Goal: Task Accomplishment & Management: Manage account settings

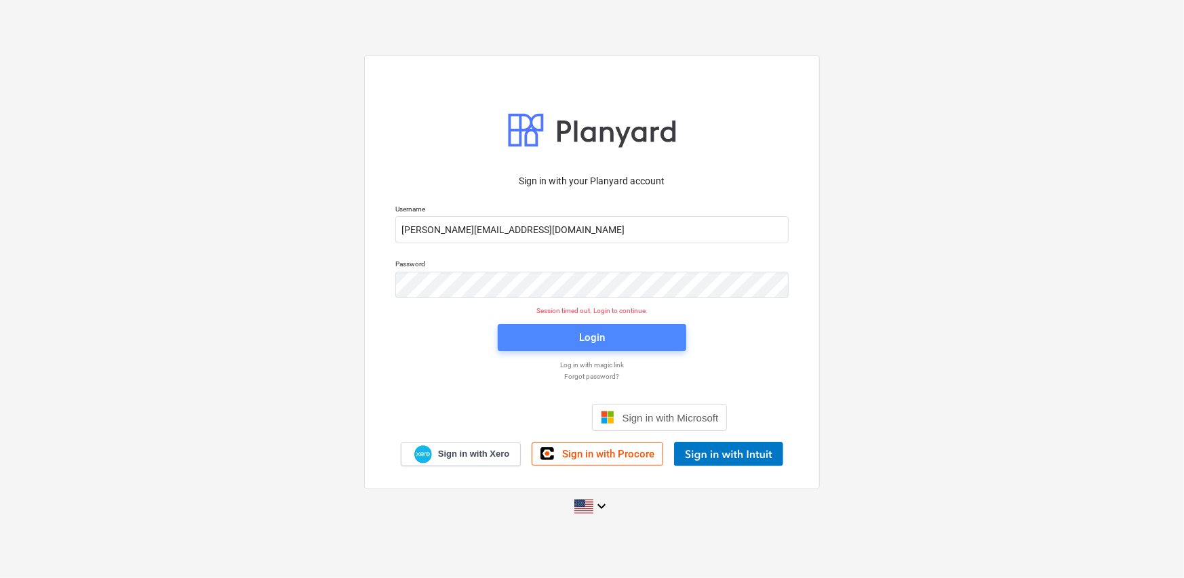
click at [620, 342] on span "Login" at bounding box center [592, 338] width 156 height 18
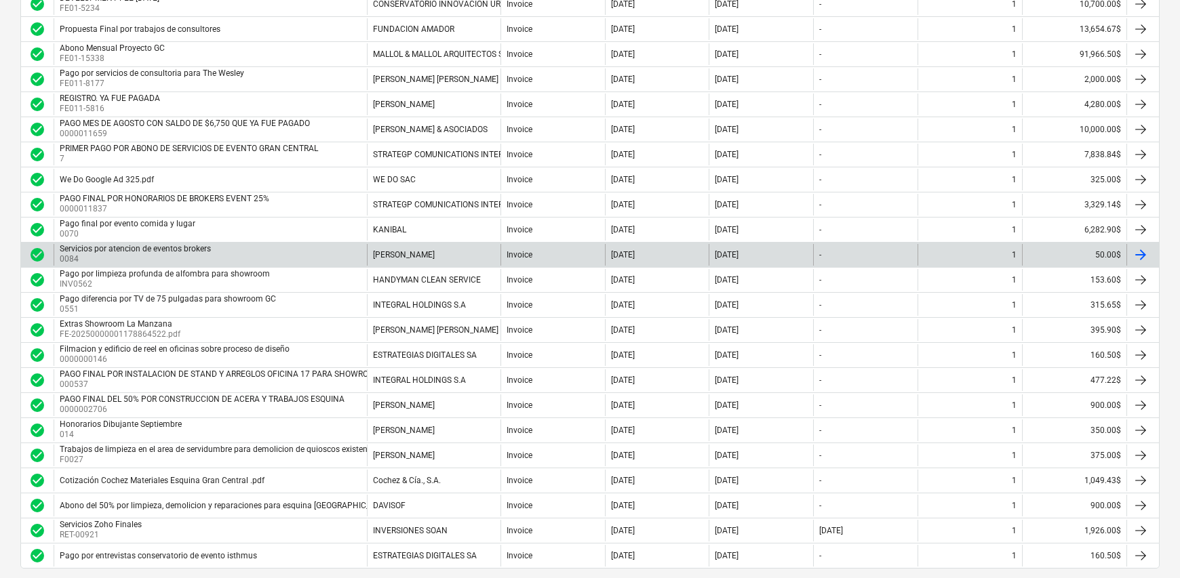
scroll to position [968, 0]
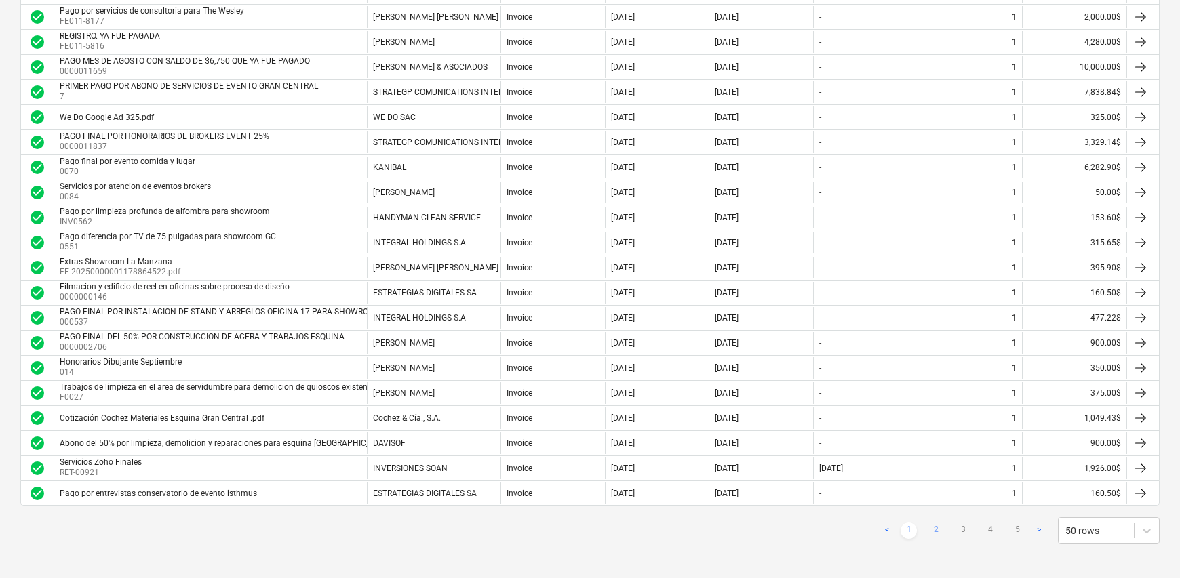
click at [936, 443] on link "2" at bounding box center [935, 531] width 16 height 16
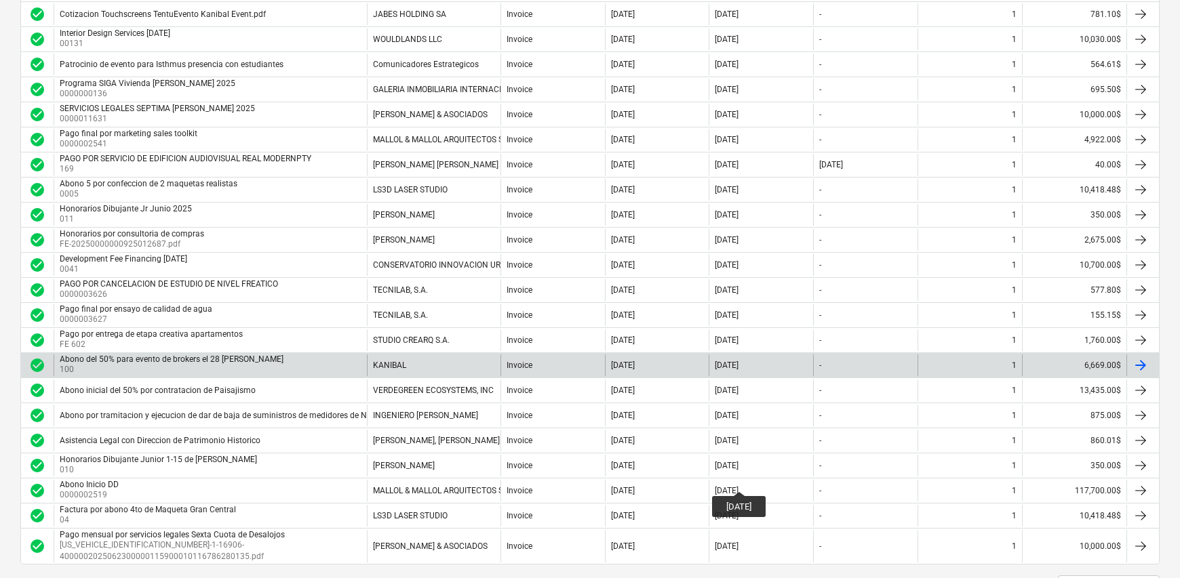
scroll to position [979, 0]
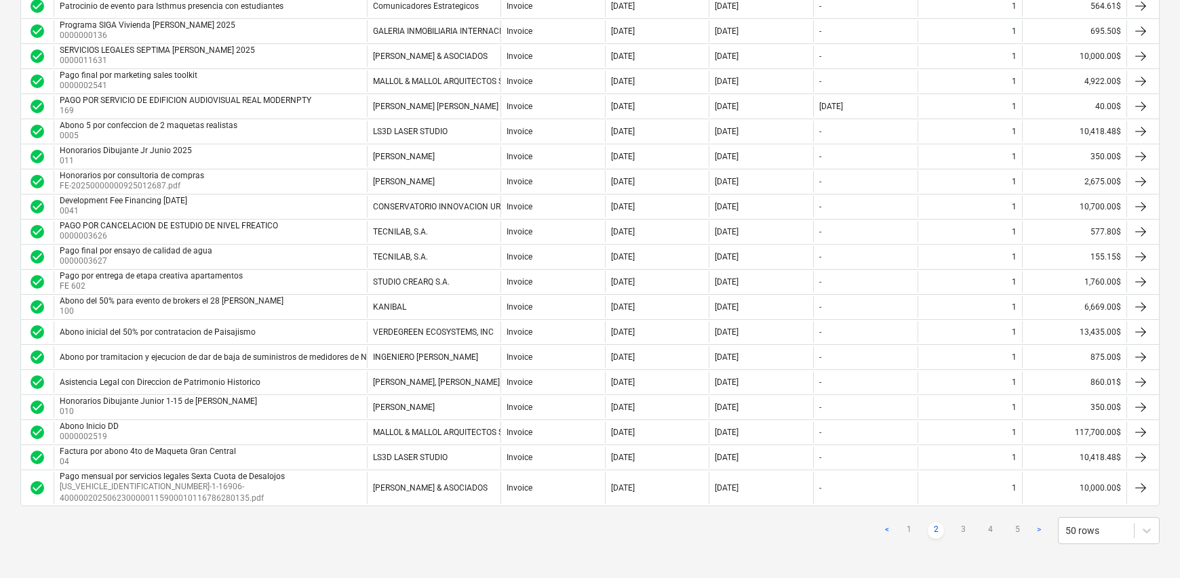
drag, startPoint x: 963, startPoint y: 524, endPoint x: 951, endPoint y: 525, distance: 11.5
click at [942, 443] on link "3" at bounding box center [963, 531] width 16 height 16
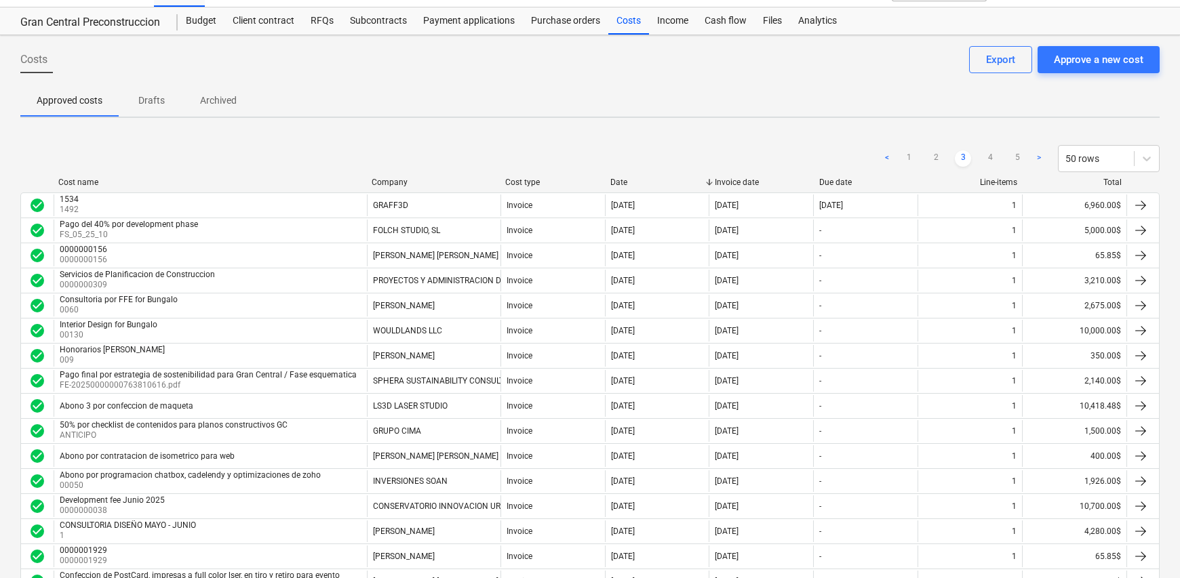
scroll to position [0, 0]
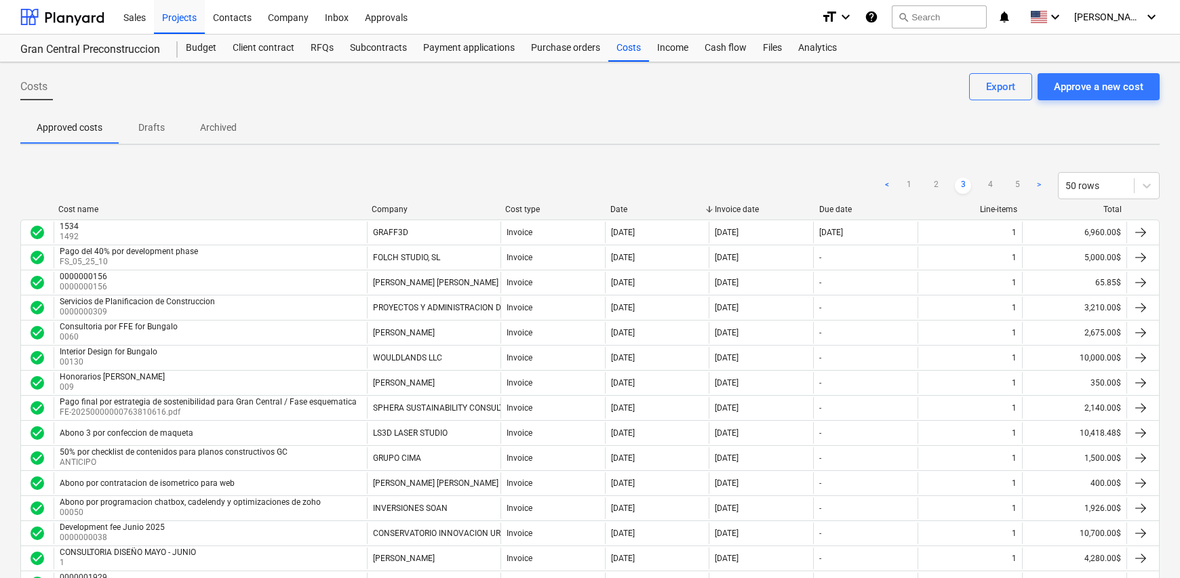
click at [942, 12] on div "Project fetching failed" at bounding box center [990, 14] width 366 height 28
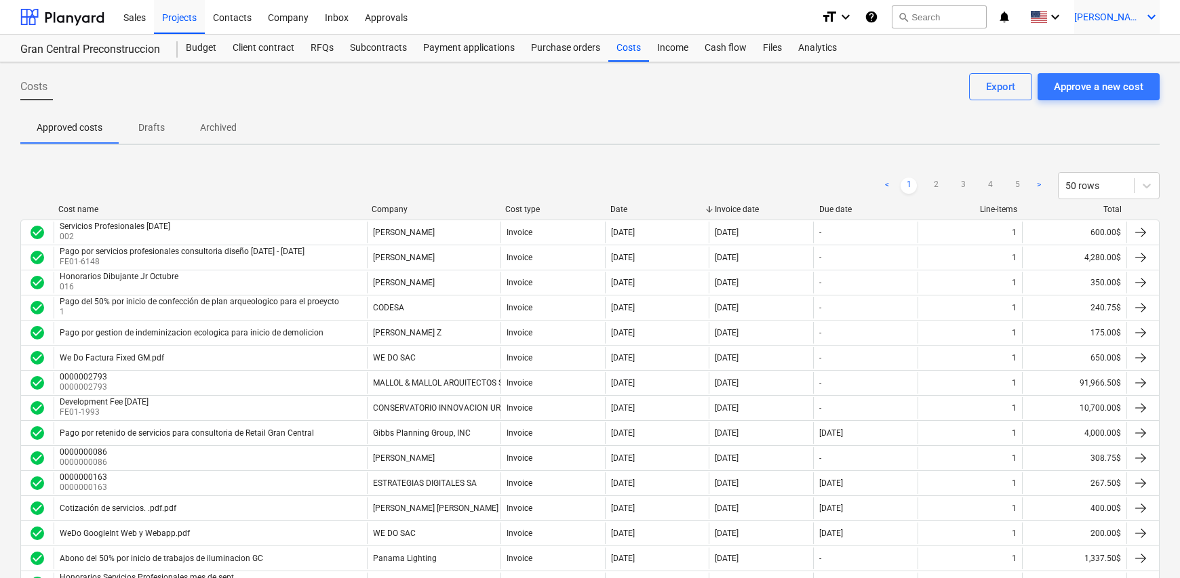
click at [1148, 16] on icon "keyboard_arrow_down" at bounding box center [1151, 17] width 16 height 16
click at [1121, 80] on div "Log out" at bounding box center [1118, 75] width 81 height 22
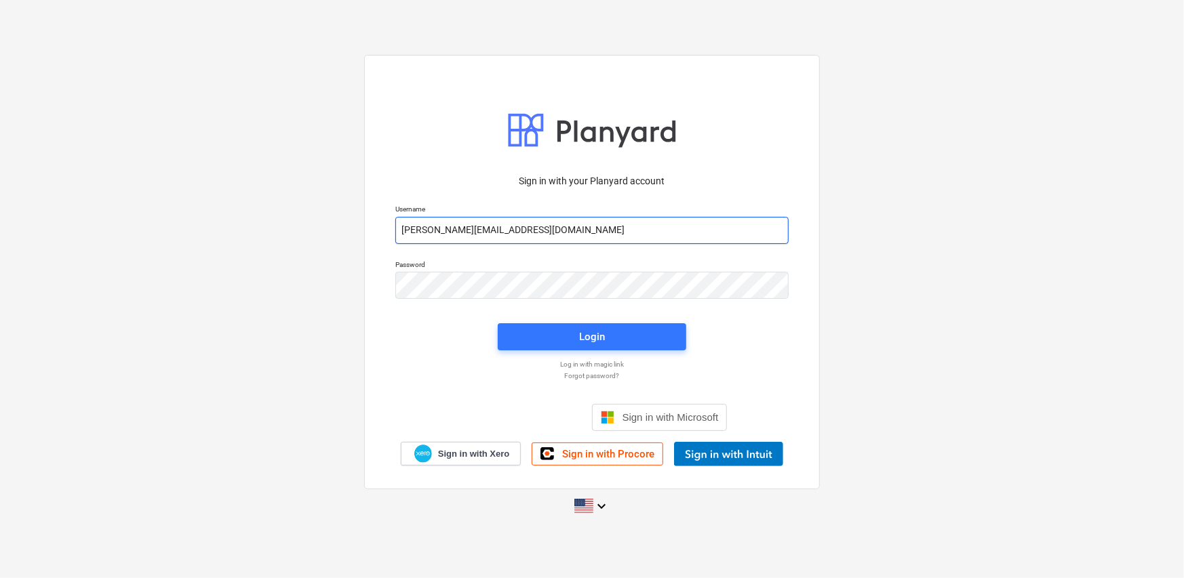
click at [575, 233] on input "[PERSON_NAME][EMAIL_ADDRESS][DOMAIN_NAME]" at bounding box center [591, 230] width 393 height 27
type input "[PERSON_NAME][EMAIL_ADDRESS][DOMAIN_NAME]"
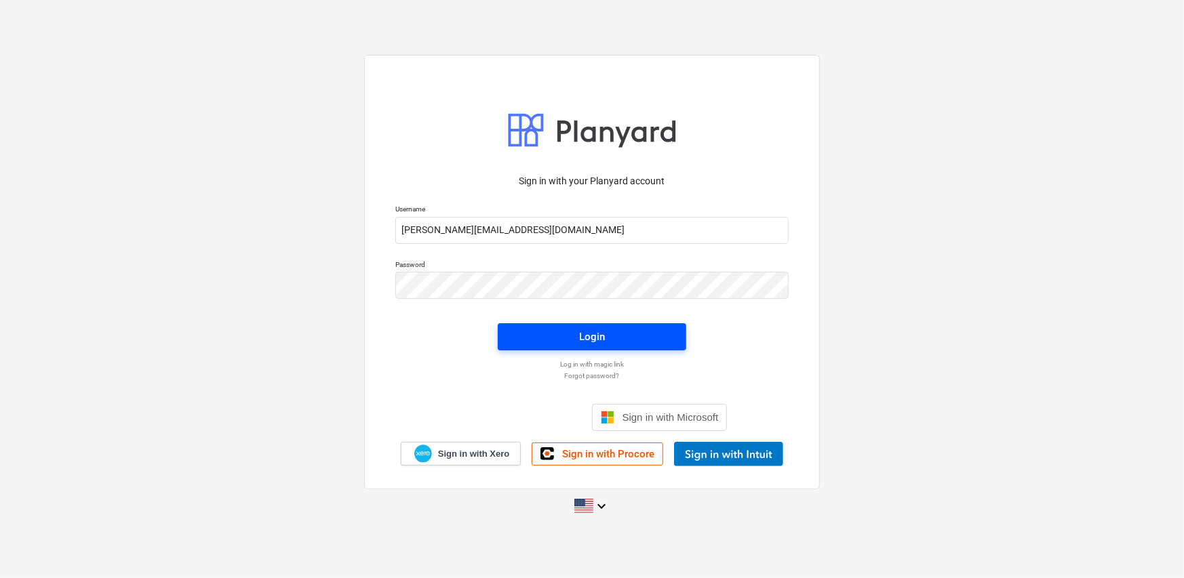
click at [621, 340] on span "Login" at bounding box center [592, 337] width 156 height 18
